Goal: Check status: Check status

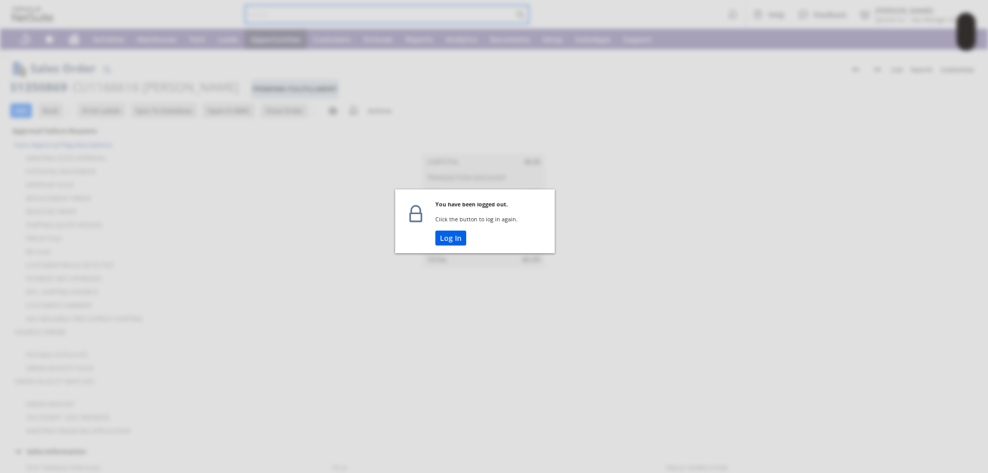
click at [451, 237] on button "Log In" at bounding box center [450, 238] width 31 height 15
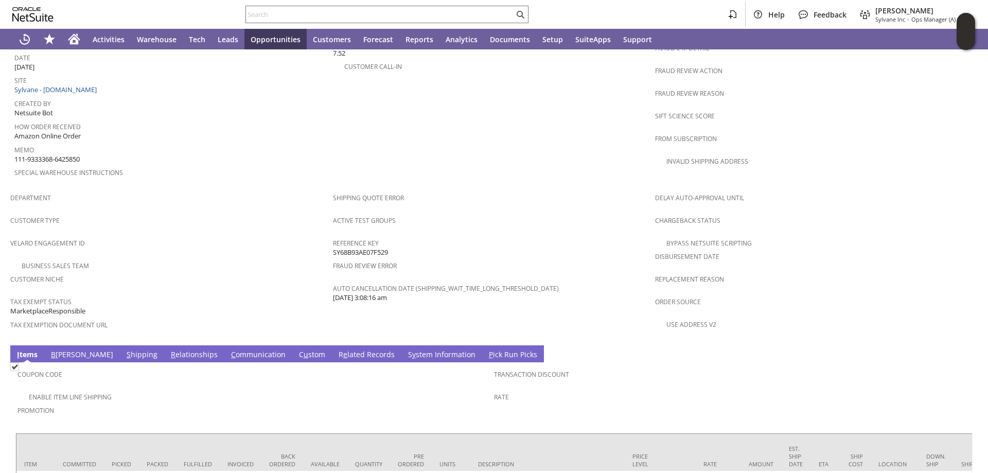
click at [405, 349] on link "S y stem Information" at bounding box center [441, 354] width 73 height 11
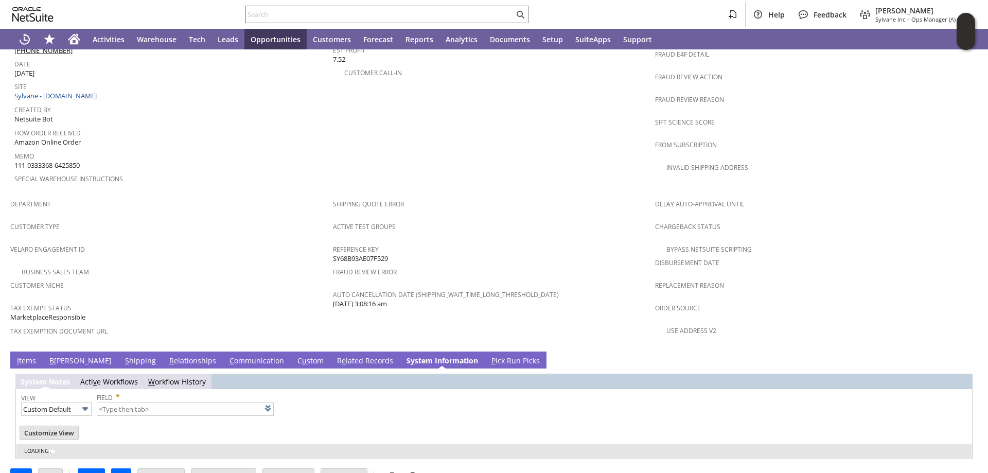
type input "1 to 25 of 76"
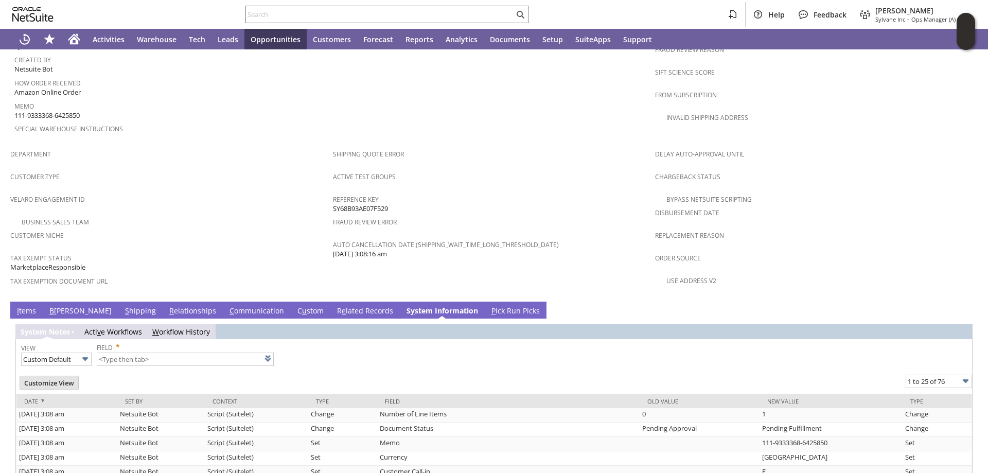
scroll to position [566, 0]
